Goal: Task Accomplishment & Management: Manage account settings

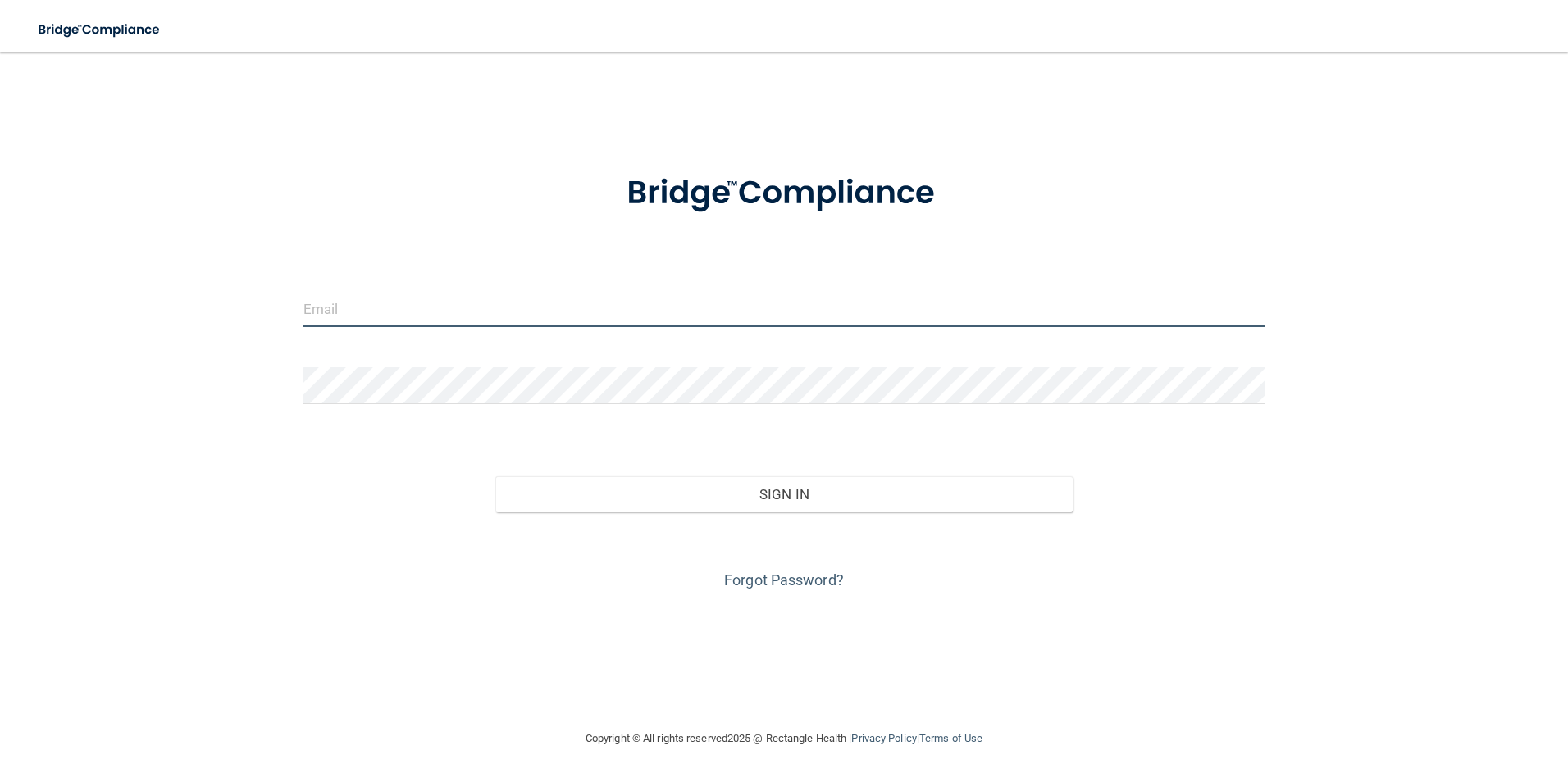
click at [394, 326] on input "email" at bounding box center [784, 309] width 962 height 37
type input "[EMAIL_ADDRESS][DOMAIN_NAME]"
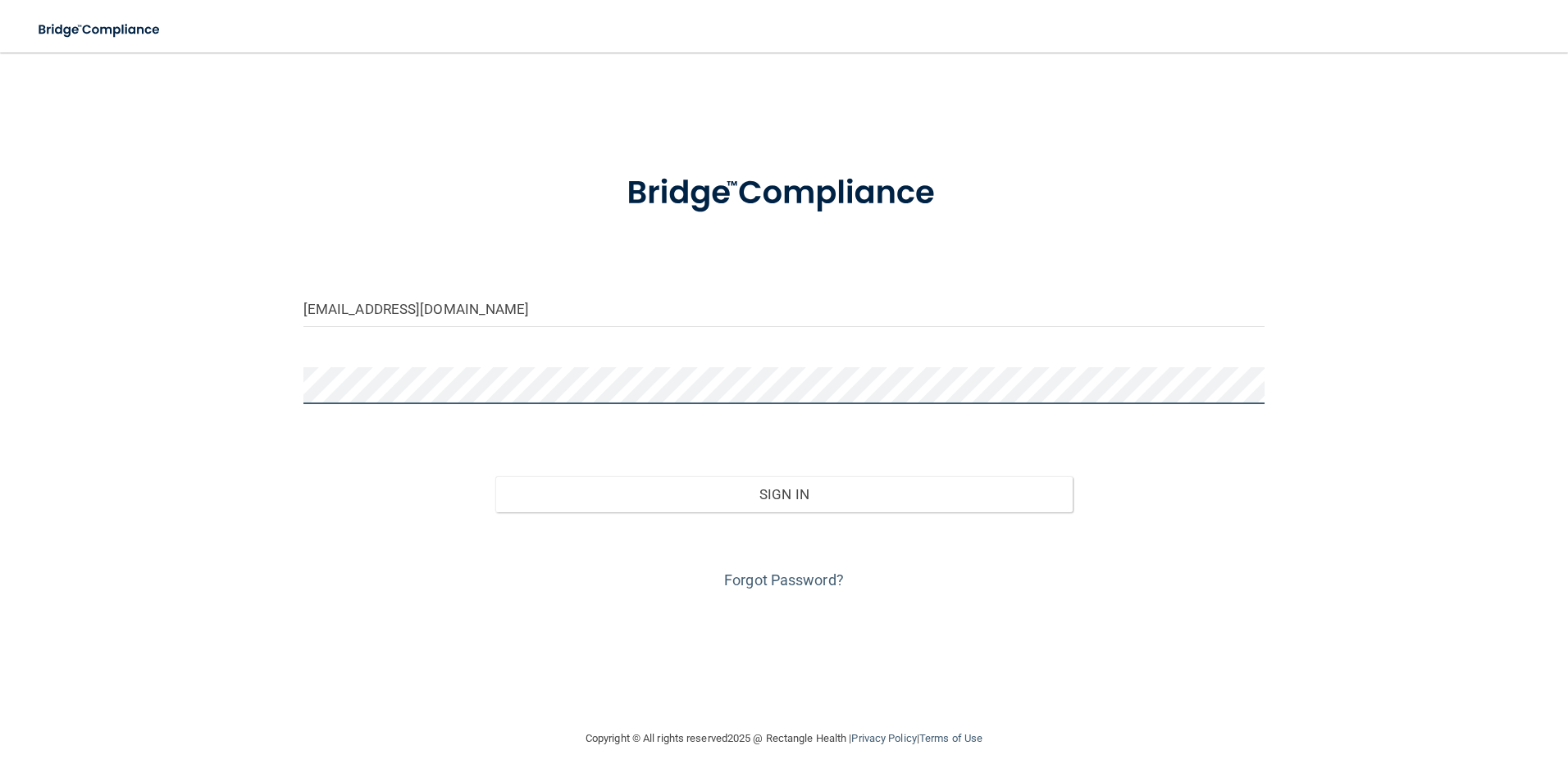
click at [495, 477] on button "Sign In" at bounding box center [784, 494] width 577 height 36
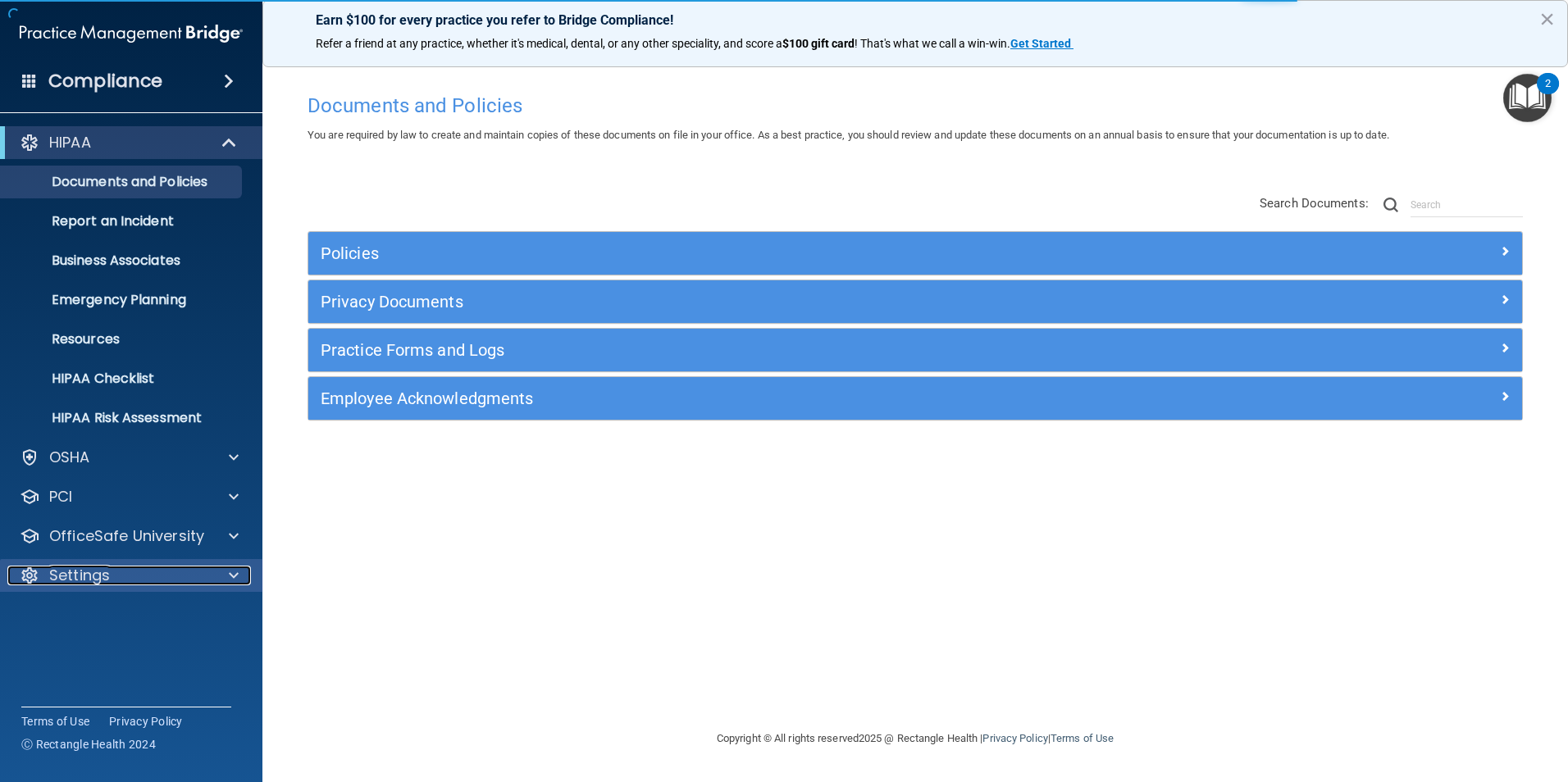
click at [101, 566] on p "Settings" at bounding box center [79, 575] width 61 height 20
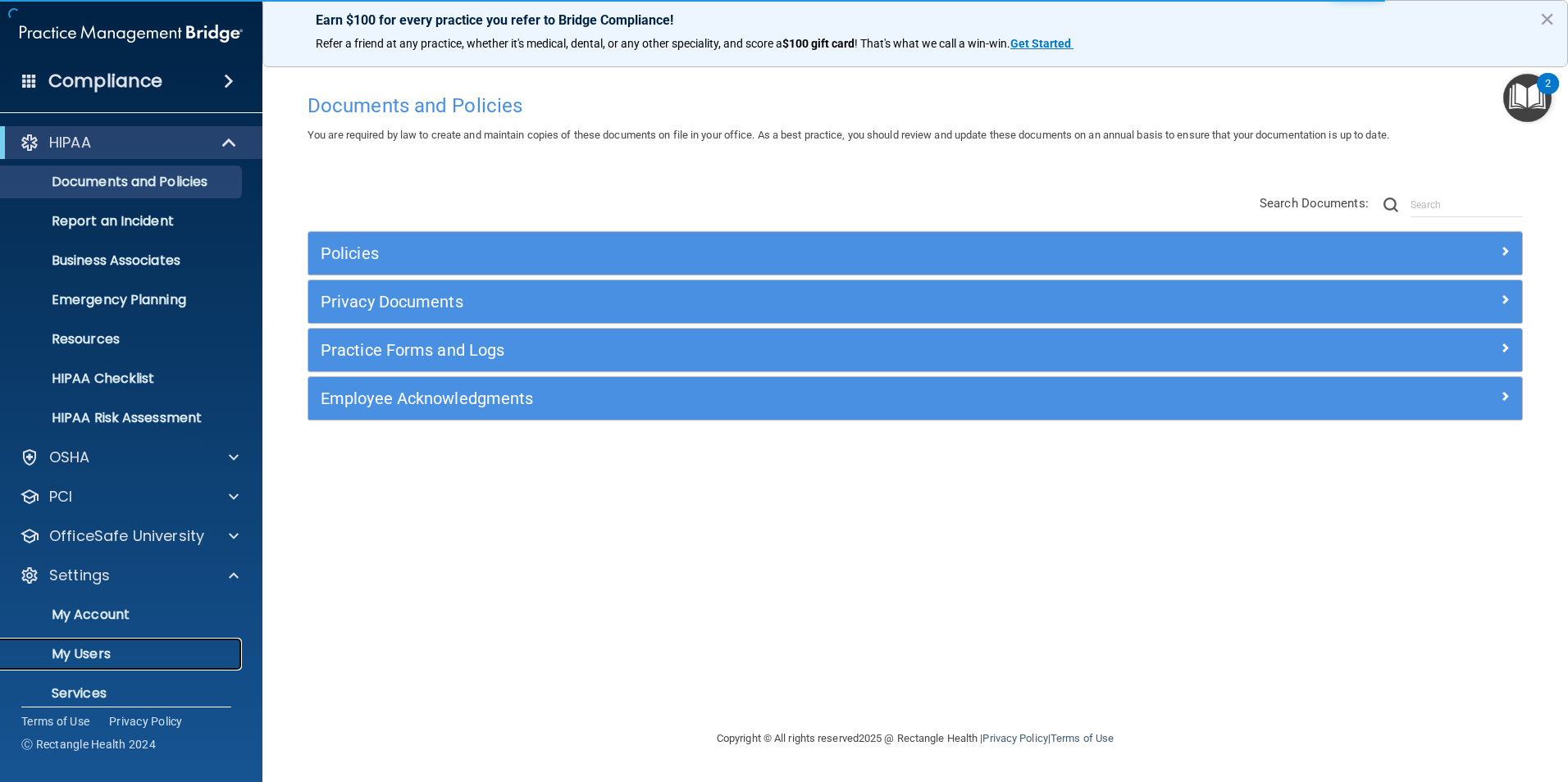
click at [88, 651] on p "My Users" at bounding box center [122, 654] width 224 height 17
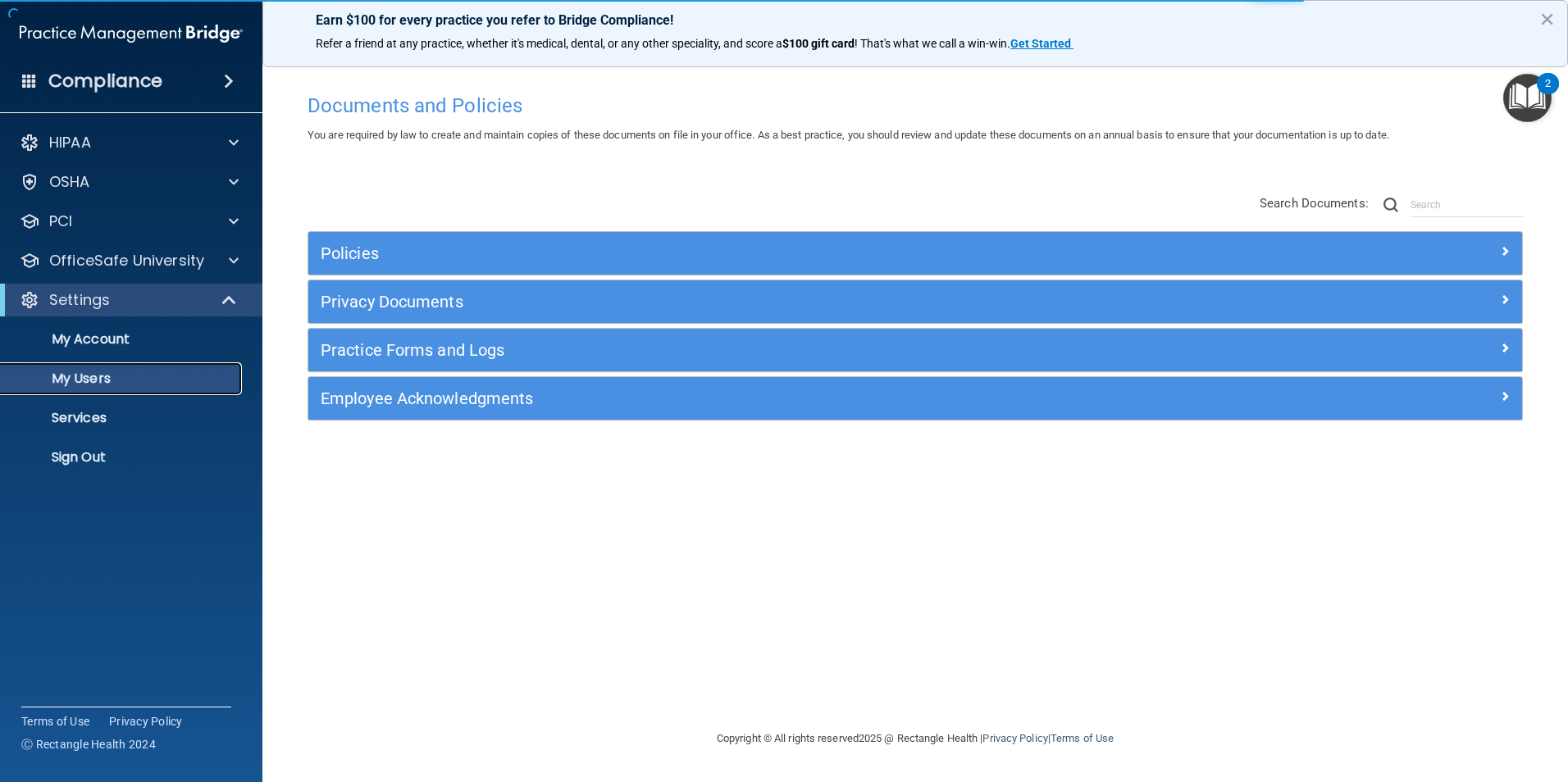
select select "20"
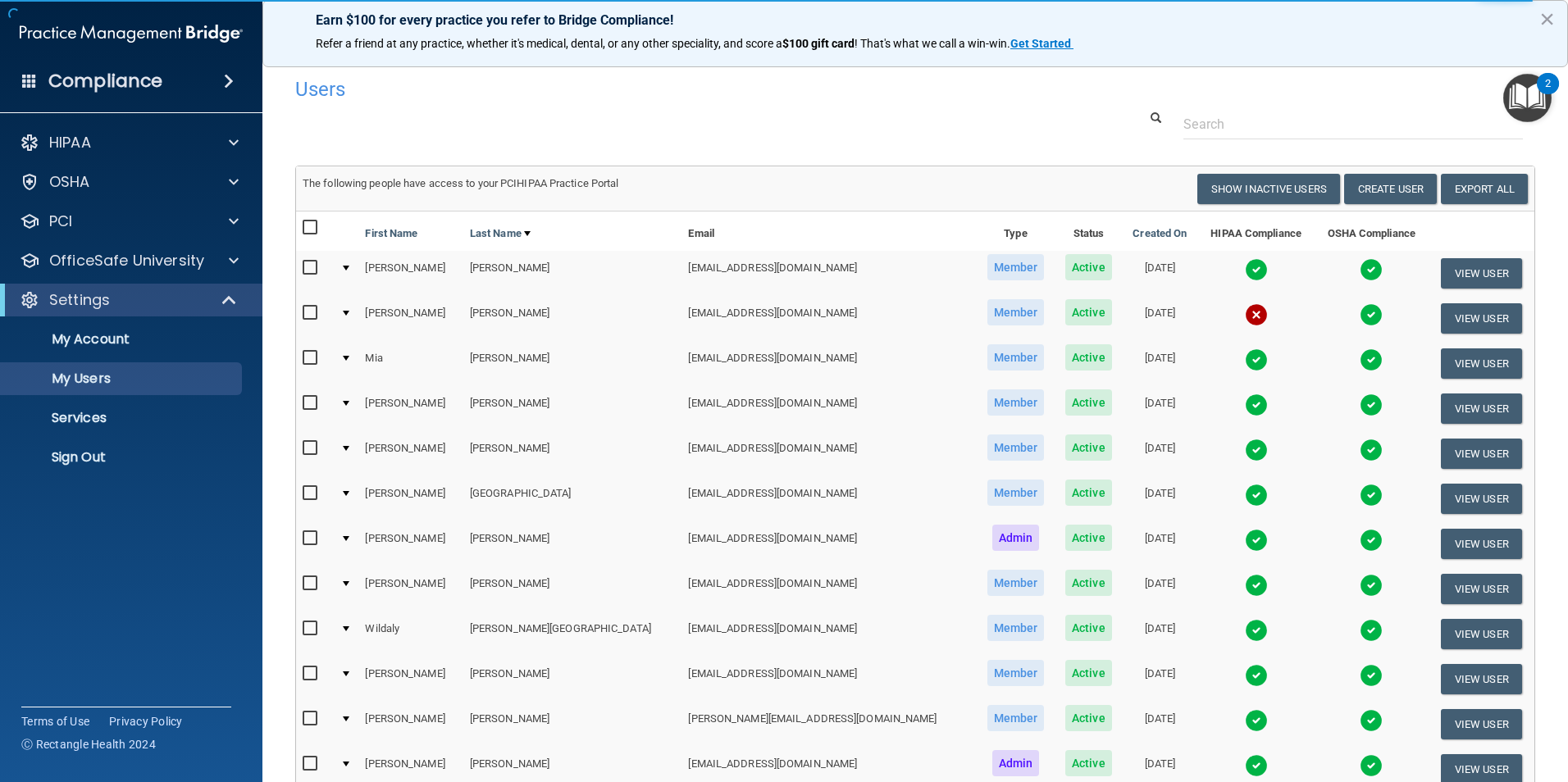
click at [1245, 319] on img at bounding box center [1256, 315] width 23 height 23
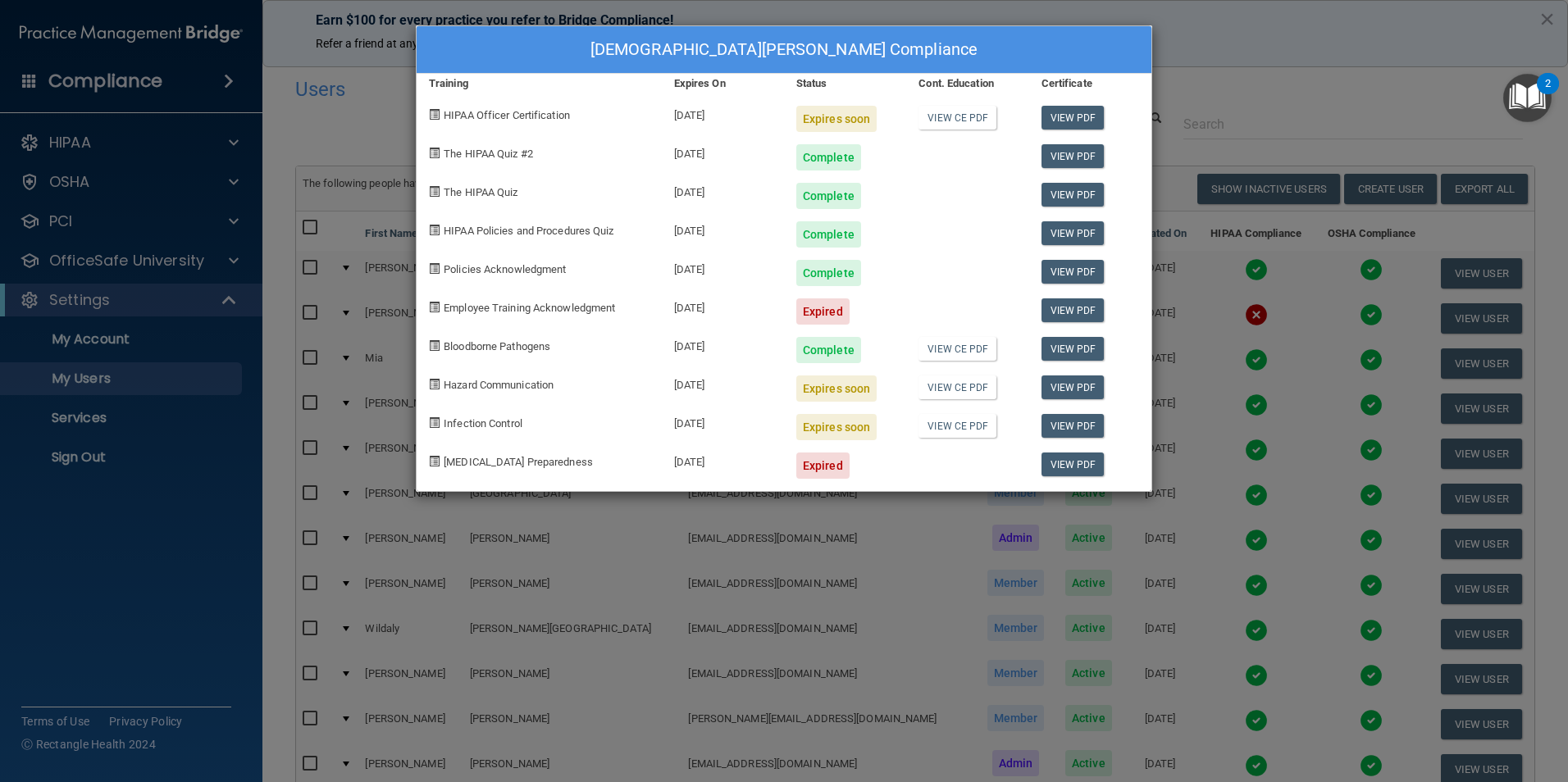
click at [1255, 34] on div "[DEMOGRAPHIC_DATA][PERSON_NAME] Compliance Training Expires On Status Cont. Edu…" at bounding box center [784, 391] width 1568 height 782
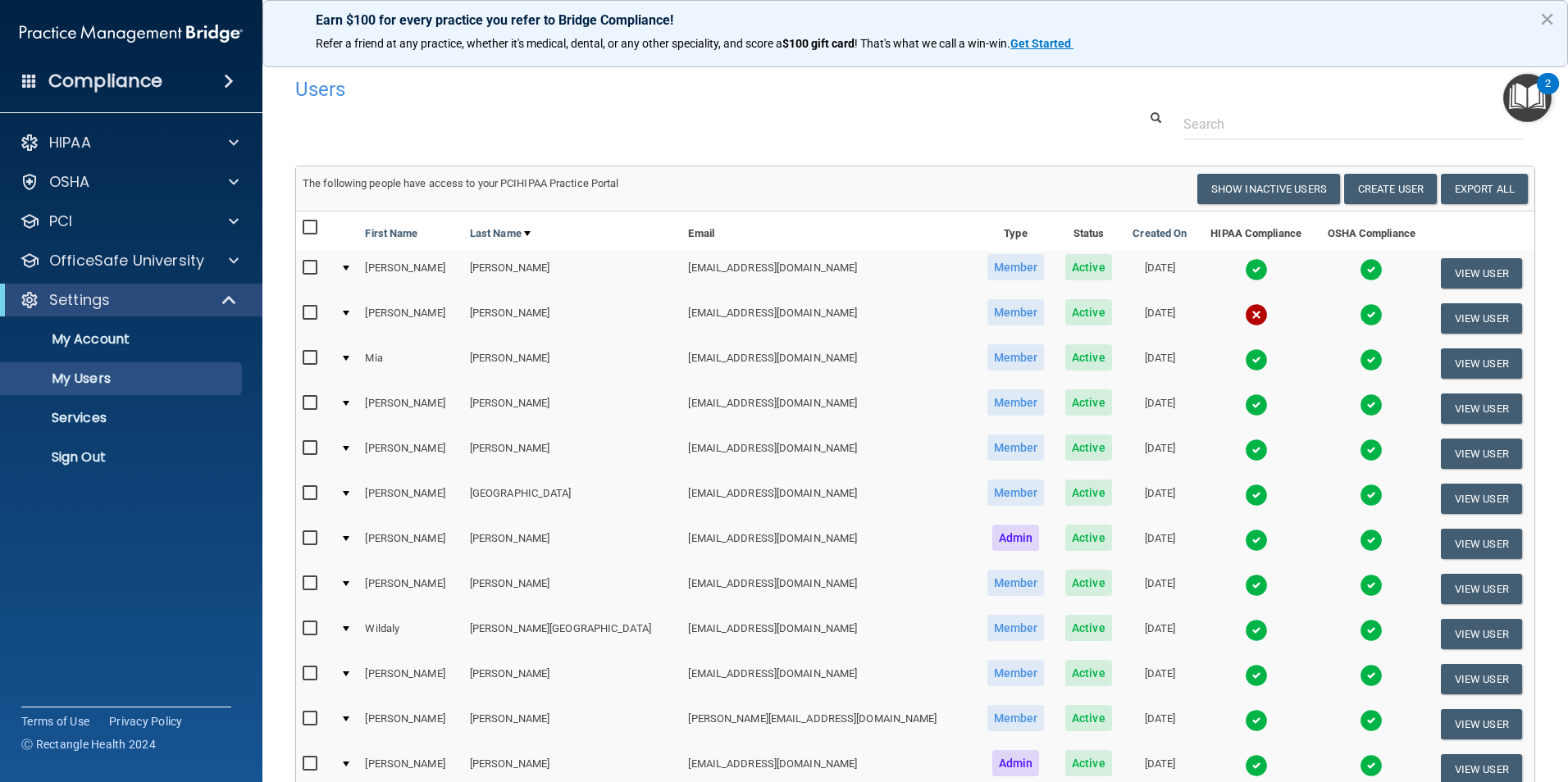
click at [1245, 359] on img at bounding box center [1256, 359] width 23 height 23
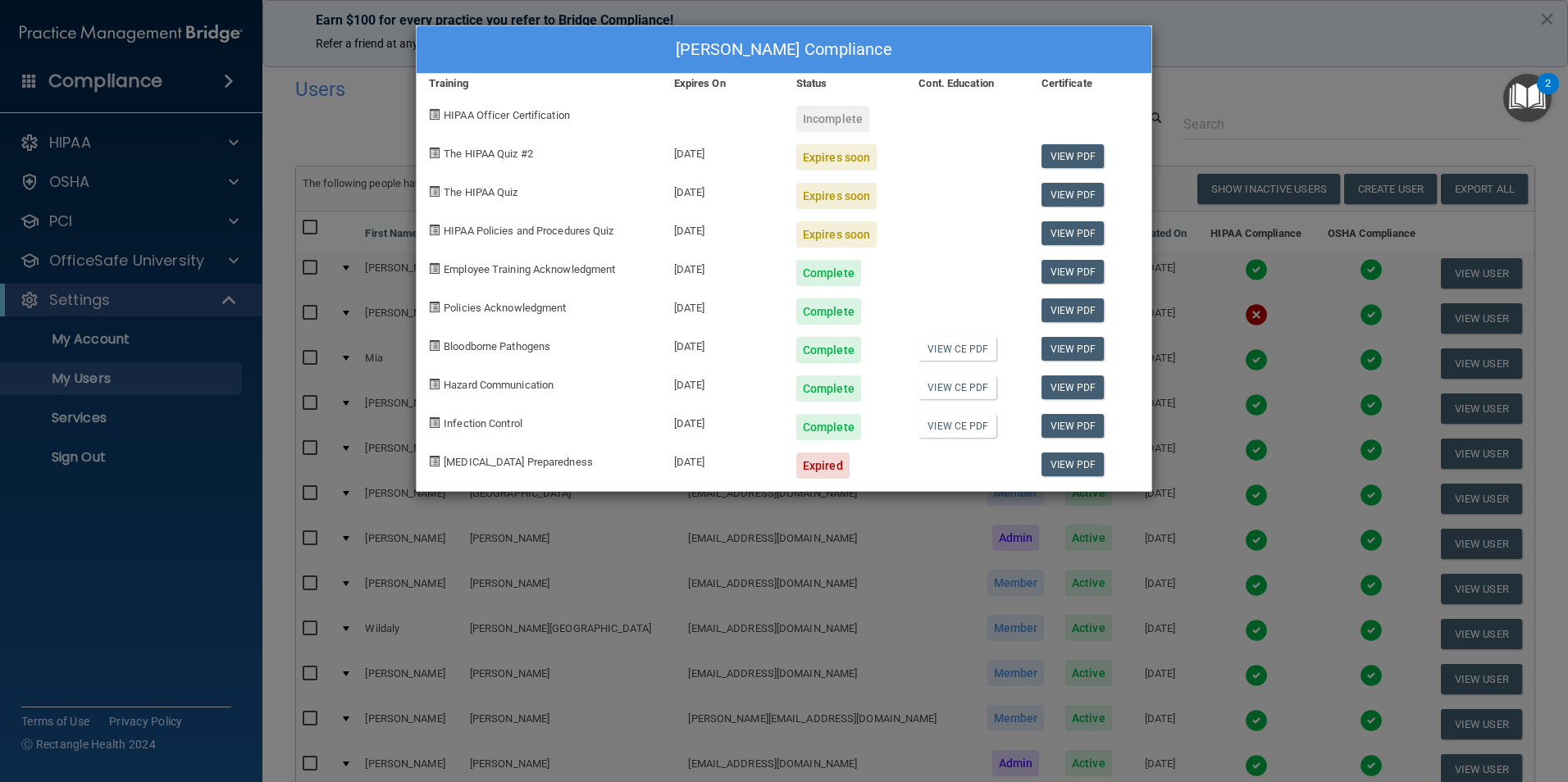
click at [1320, 50] on div "[PERSON_NAME] Compliance Training Expires On Status Cont. Education Certificate…" at bounding box center [784, 391] width 1568 height 782
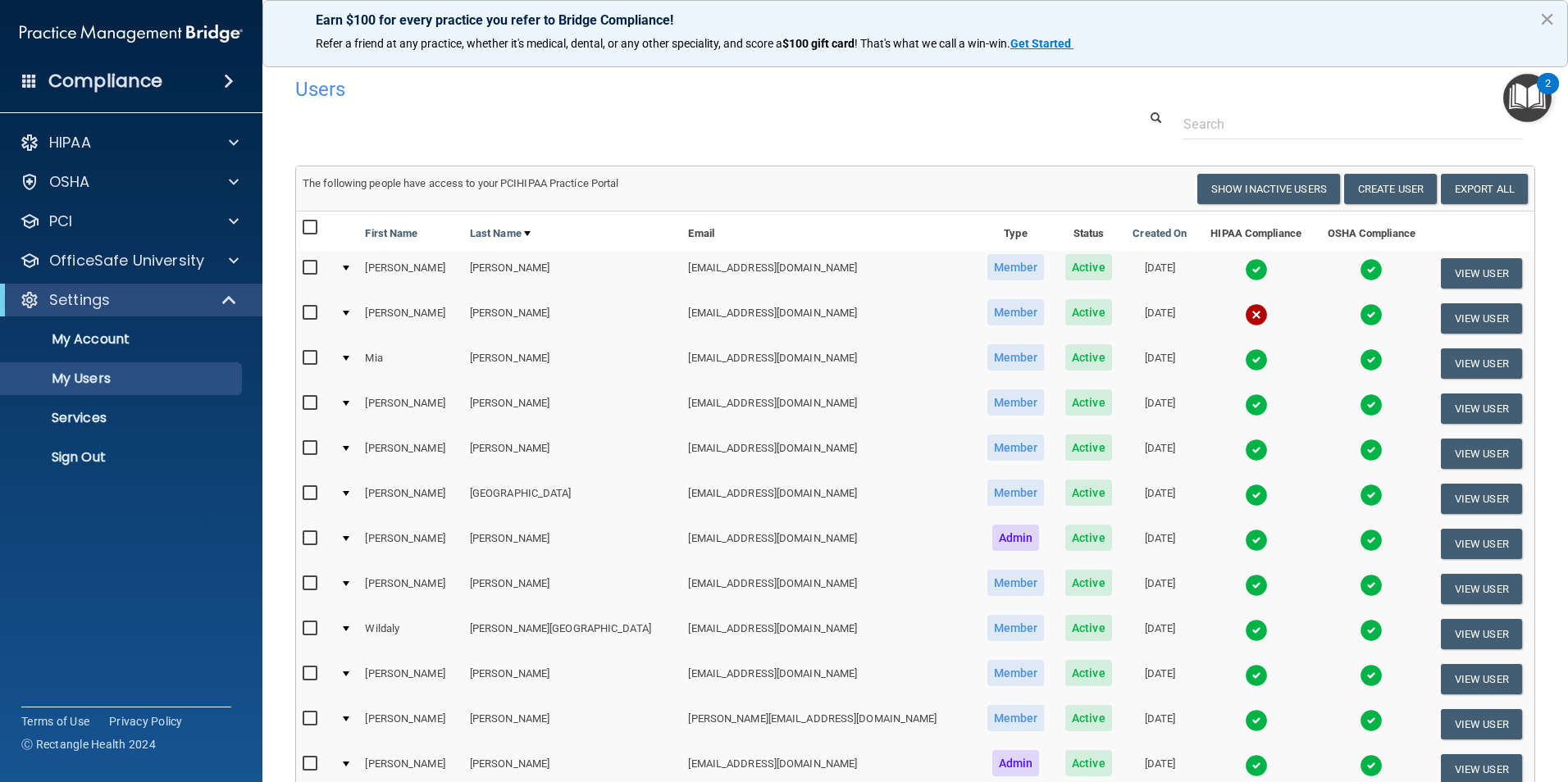
click at [1245, 401] on img at bounding box center [1256, 405] width 23 height 23
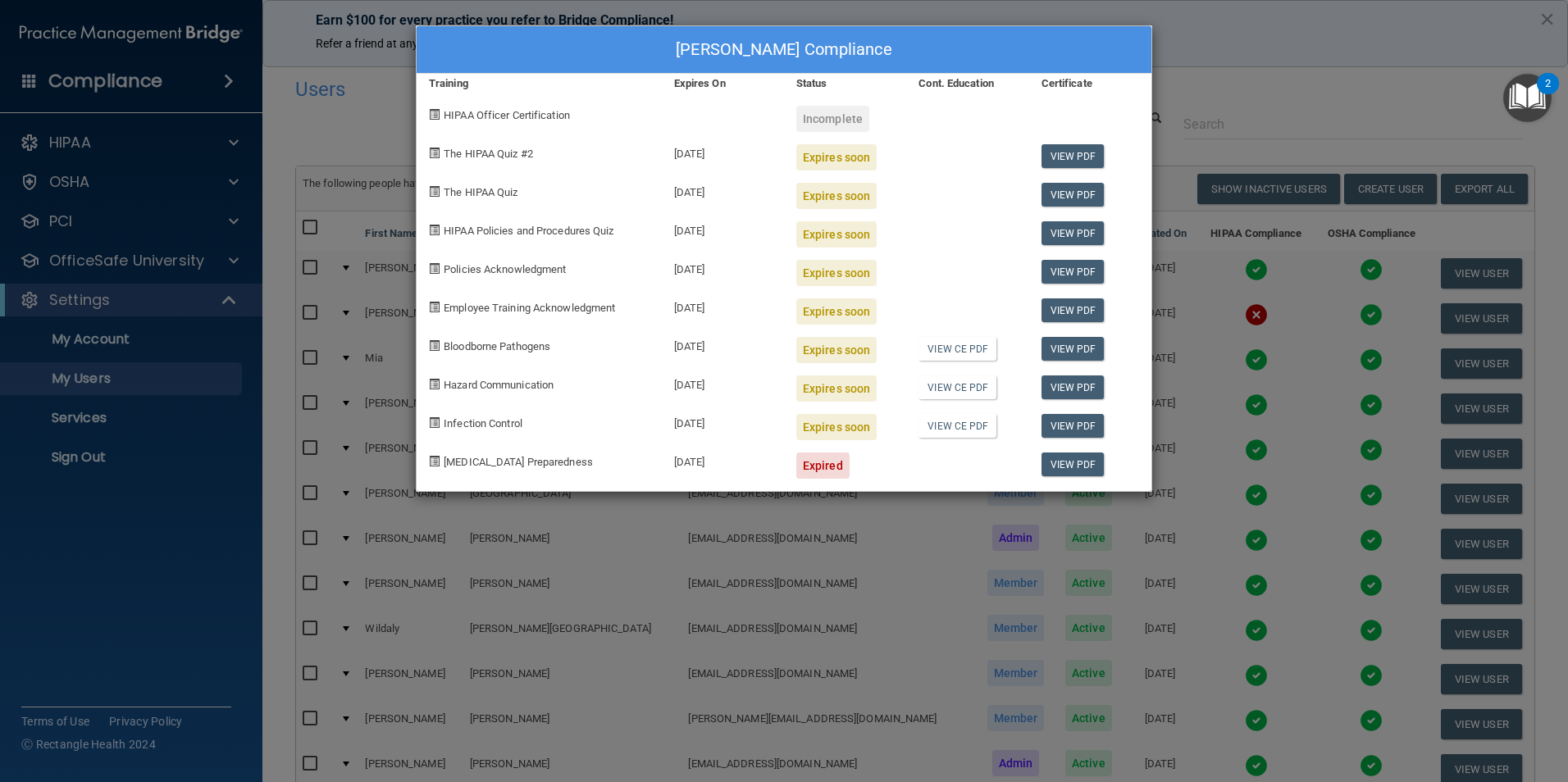
click at [1301, 18] on div "[PERSON_NAME] Compliance Training Expires On Status Cont. Education Certificate…" at bounding box center [784, 391] width 1568 height 782
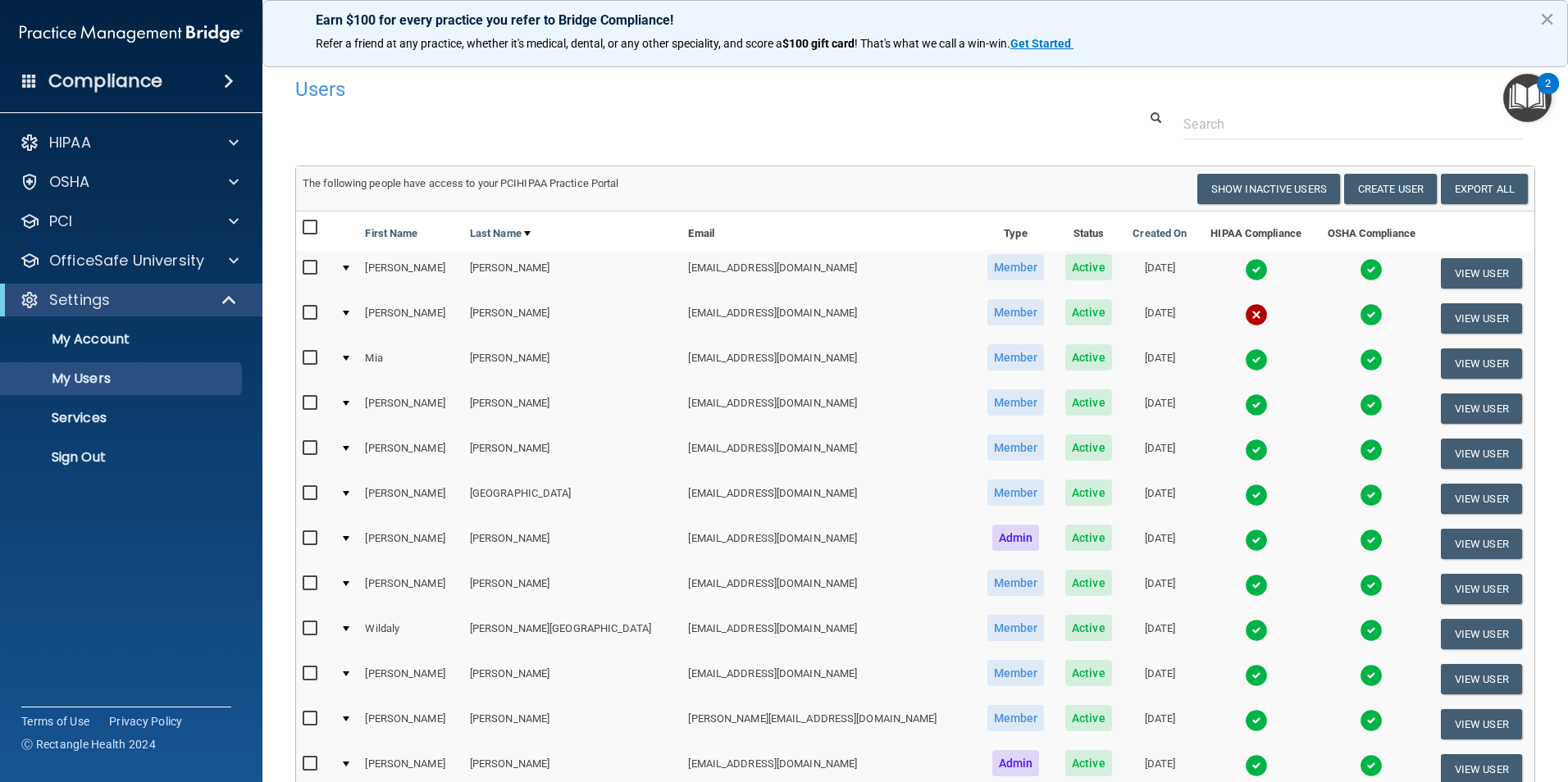
click at [1245, 449] on img at bounding box center [1256, 450] width 23 height 23
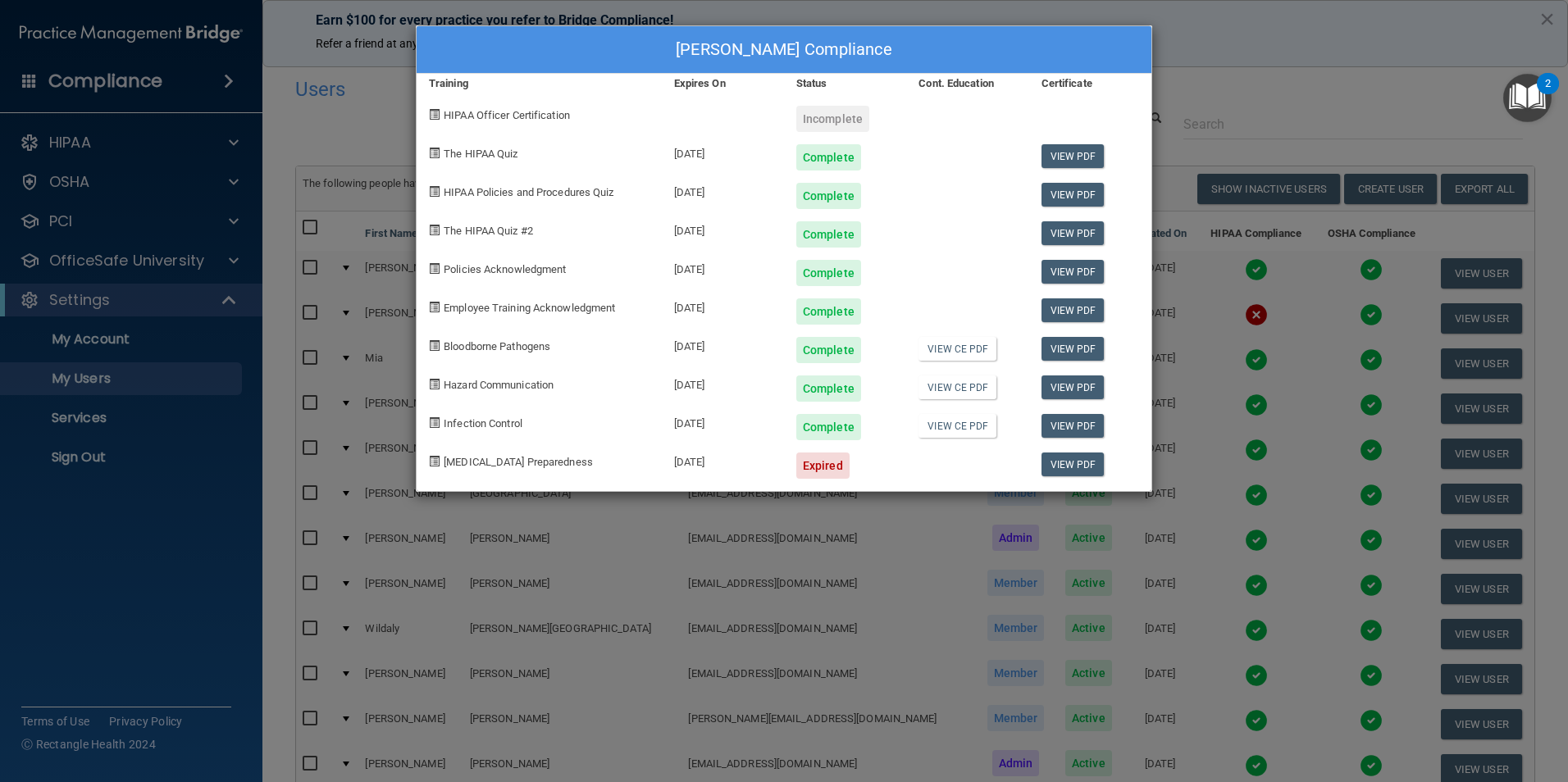
click at [1290, 60] on div "[PERSON_NAME] Compliance Training Expires On Status Cont. Education Certificate…" at bounding box center [784, 391] width 1568 height 782
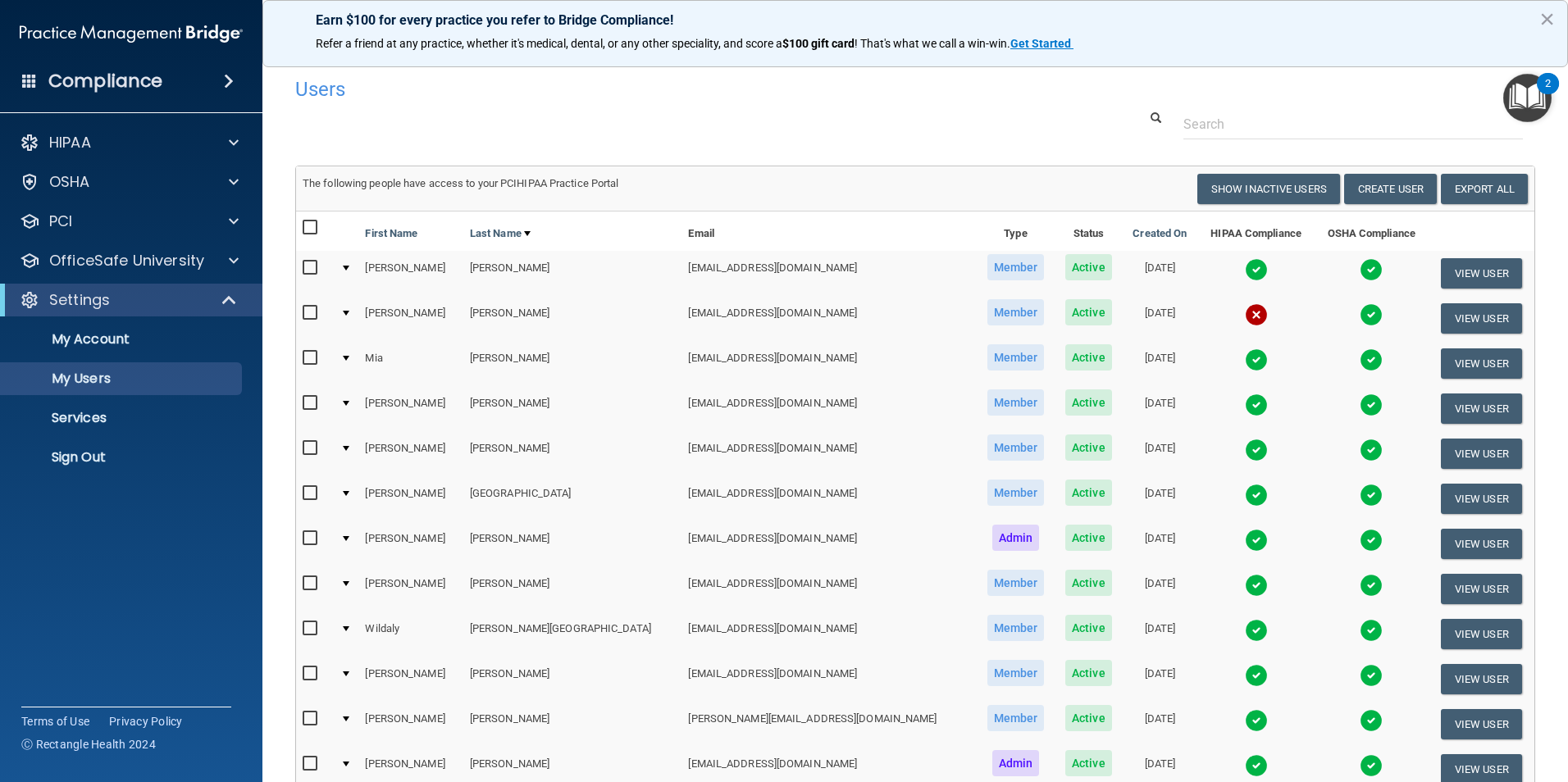
scroll to position [82, 0]
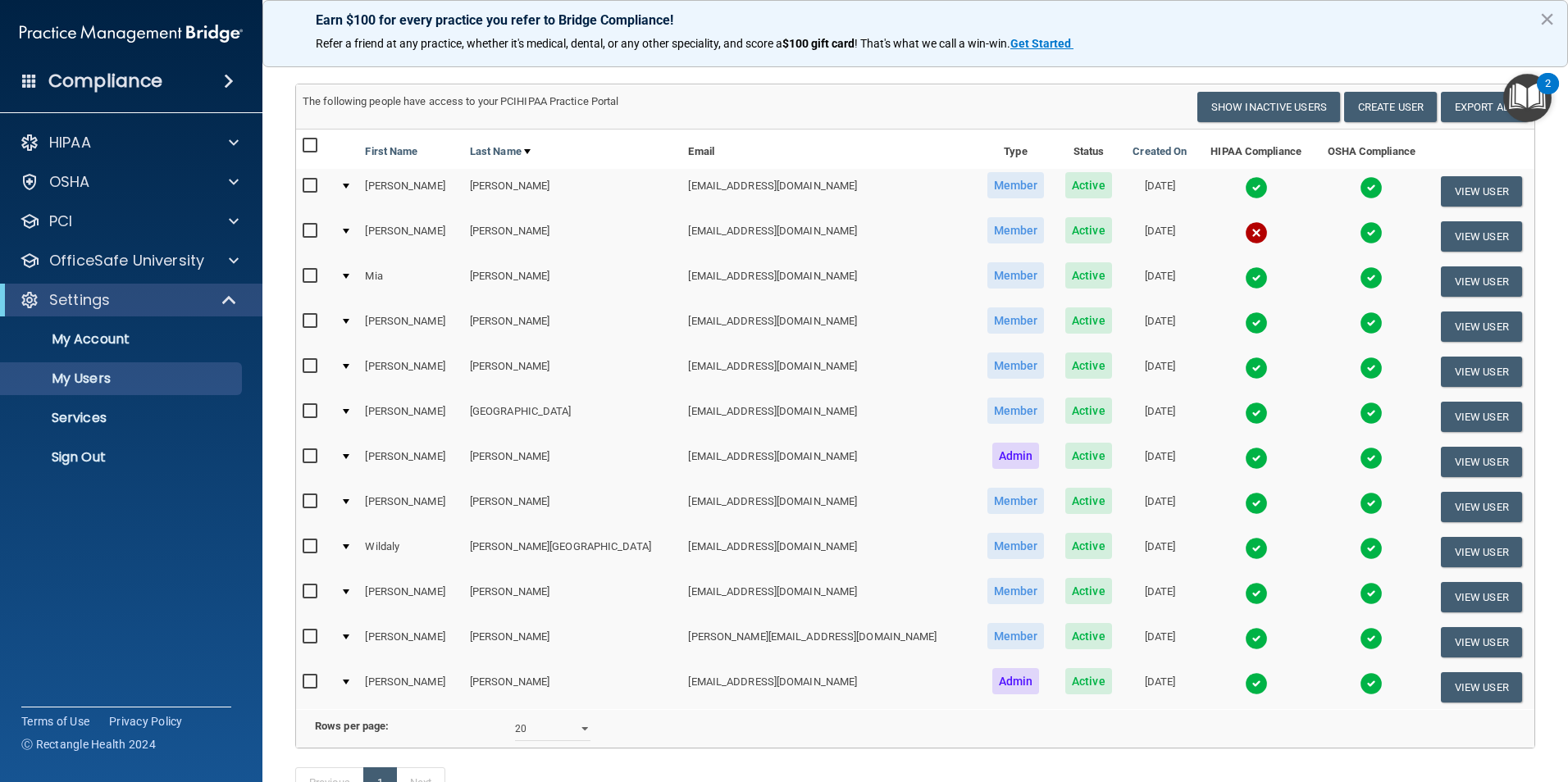
click at [1245, 588] on img at bounding box center [1256, 594] width 23 height 23
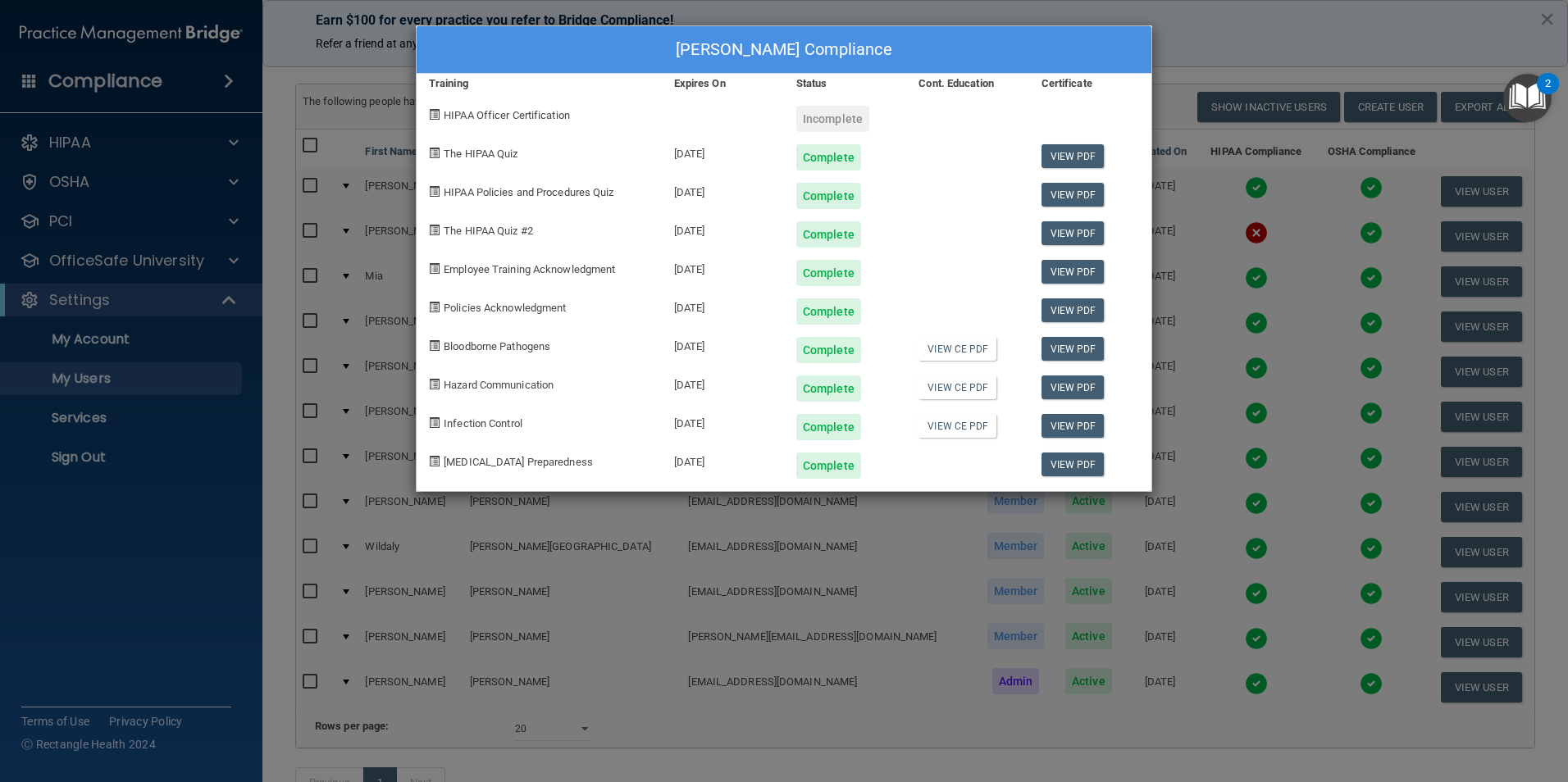
click at [844, 583] on div "[PERSON_NAME] Compliance Training Expires On Status Cont. Education Certificate…" at bounding box center [784, 391] width 1568 height 782
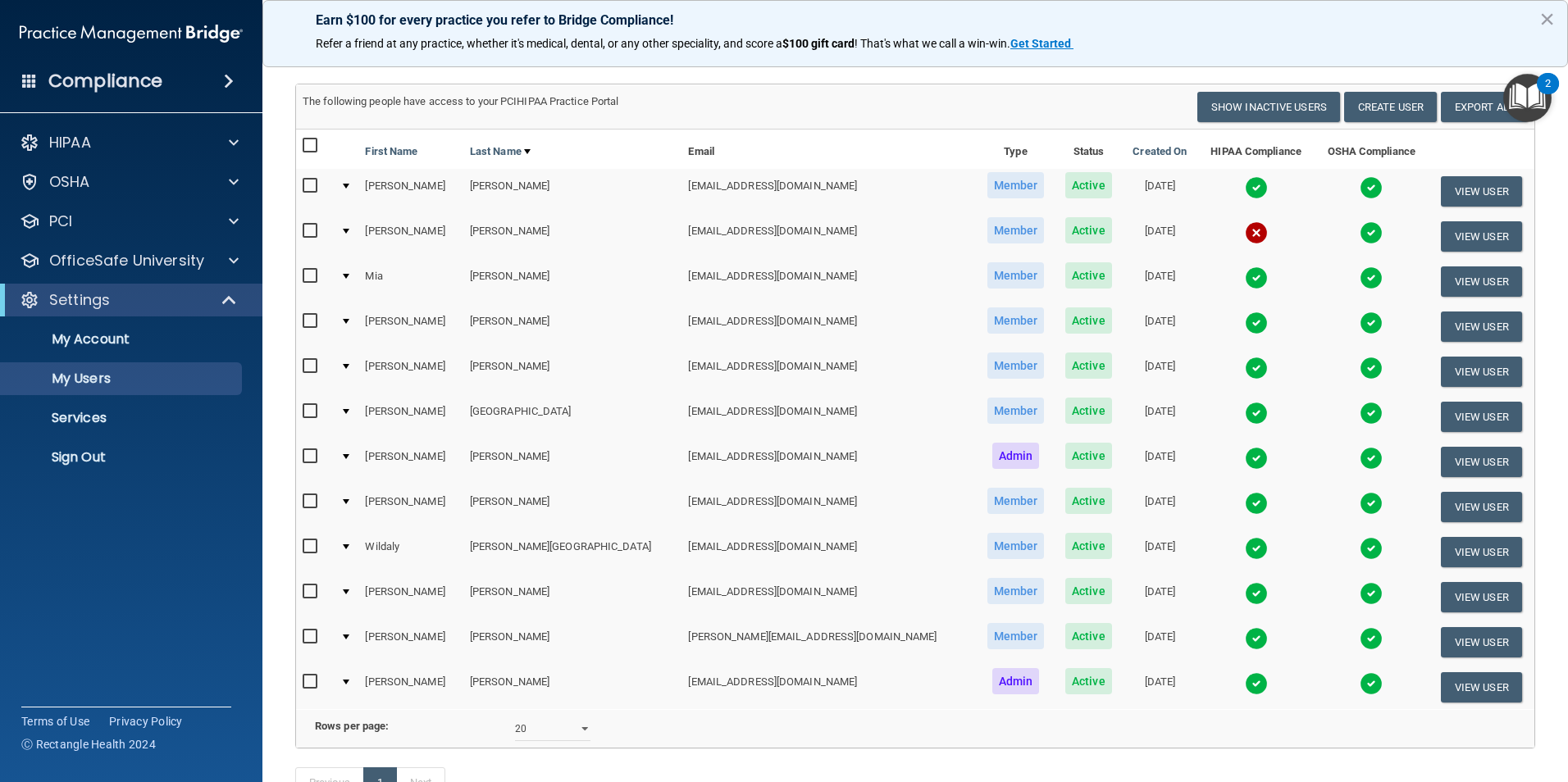
click at [1245, 407] on img at bounding box center [1256, 413] width 23 height 23
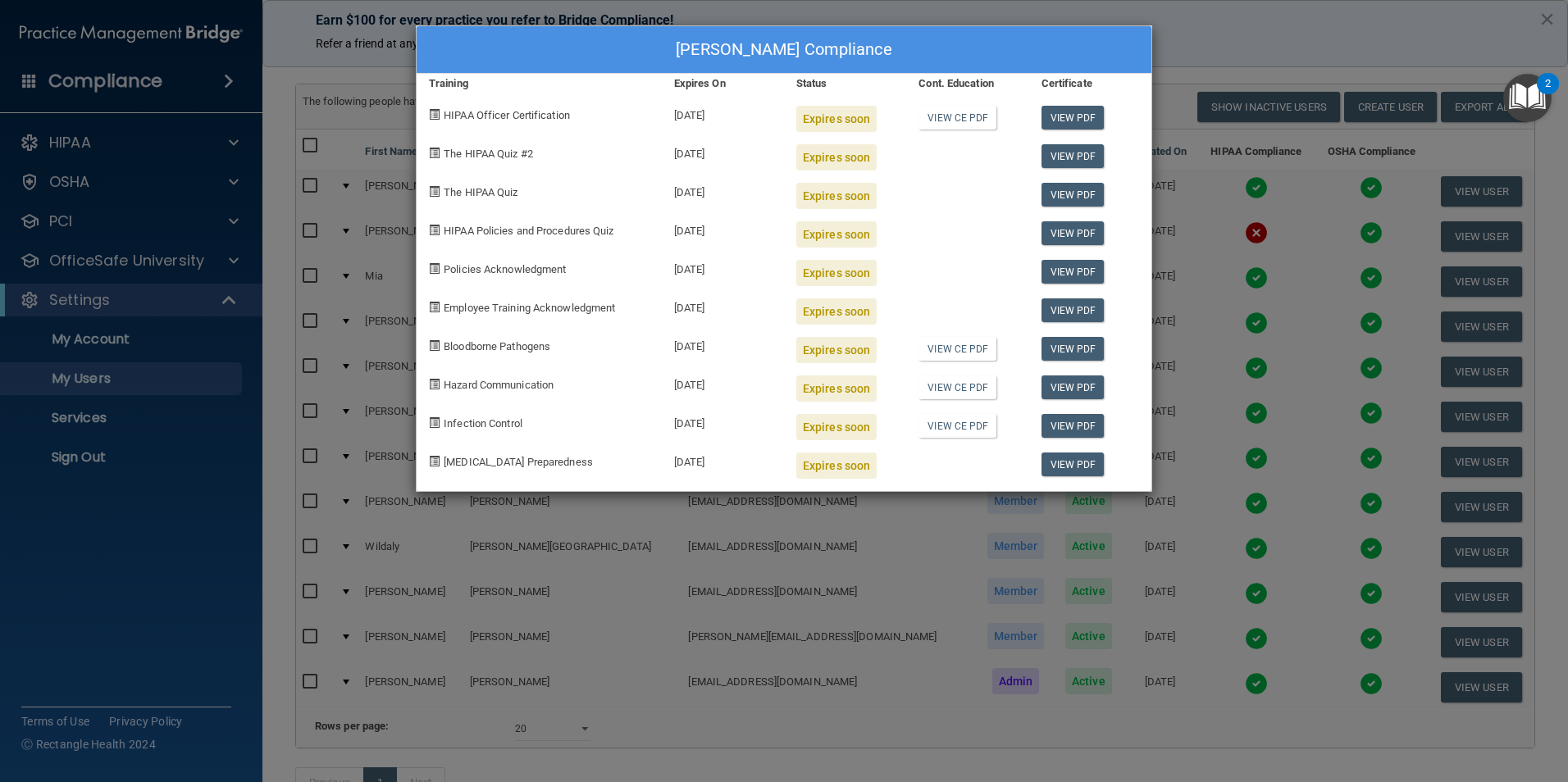
click at [1242, 52] on div "[PERSON_NAME] Compliance Training Expires On Status Cont. Education Certificate…" at bounding box center [784, 391] width 1568 height 782
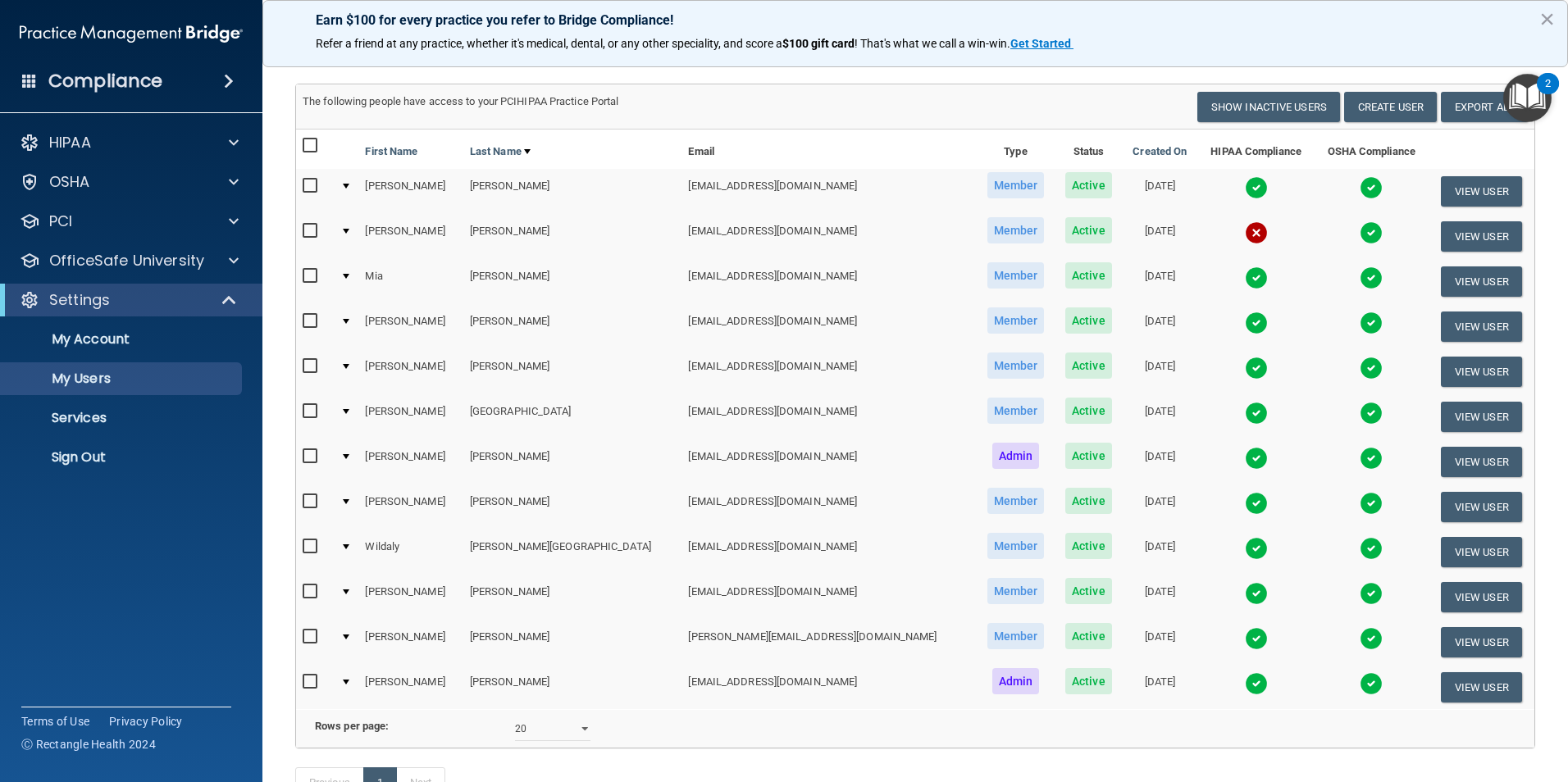
click at [1191, 22] on p "Earn $100 for every practice you refer to Bridge Compliance!" at bounding box center [915, 20] width 1199 height 16
